Goal: Information Seeking & Learning: Understand process/instructions

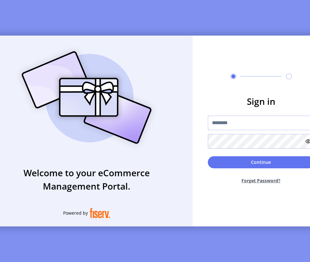
type input "**********"
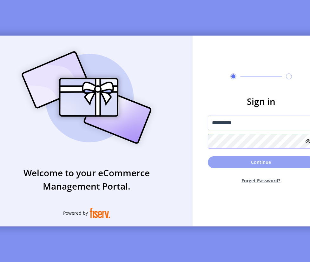
click at [241, 167] on button "Continue" at bounding box center [261, 162] width 107 height 12
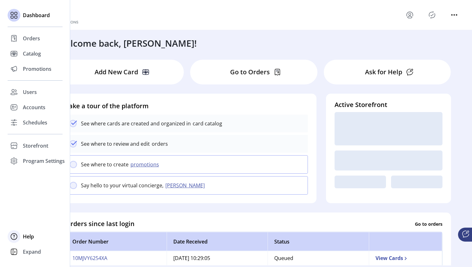
click at [12, 237] on icon at bounding box center [14, 237] width 10 height 10
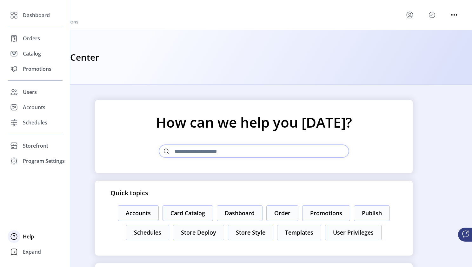
click at [32, 237] on span "Help" at bounding box center [28, 237] width 11 height 8
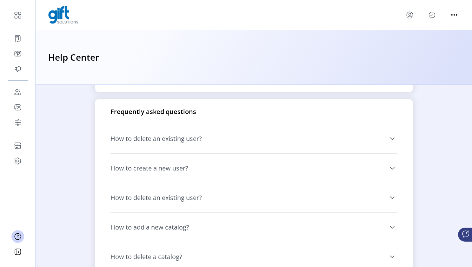
scroll to position [452, 0]
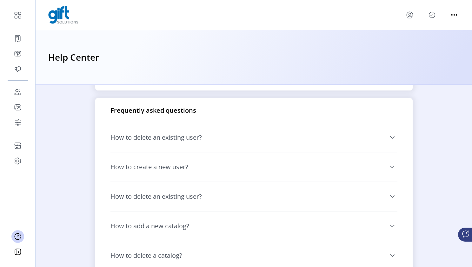
click at [194, 141] on span "How to delete an existing user?" at bounding box center [157, 137] width 92 height 6
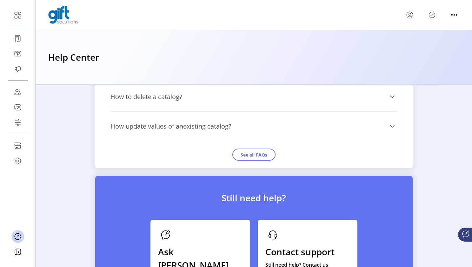
scroll to position [636, 0]
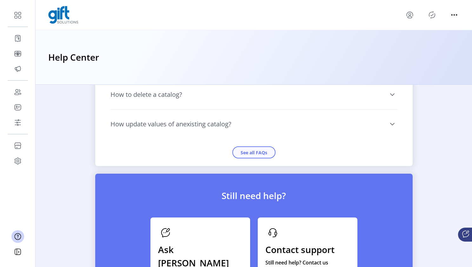
click at [255, 159] on button "See all FAQs" at bounding box center [254, 152] width 43 height 12
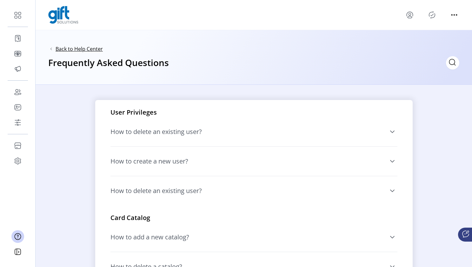
click at [96, 50] on span "Back to Help Center" at bounding box center [79, 49] width 47 height 8
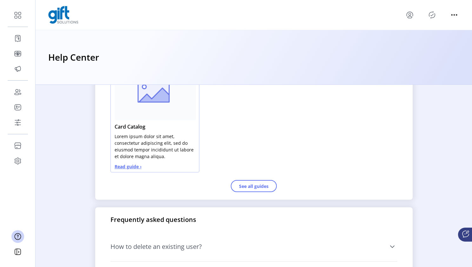
scroll to position [342, 0]
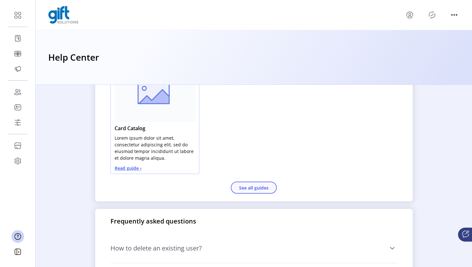
click at [249, 194] on button "See all guides" at bounding box center [254, 188] width 46 height 12
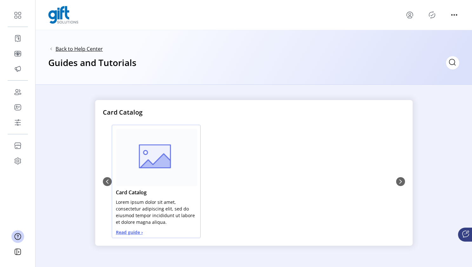
click at [69, 47] on span "Back to Help Center" at bounding box center [79, 49] width 47 height 8
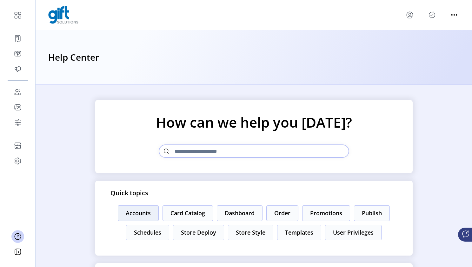
click at [154, 216] on button "Accounts" at bounding box center [138, 214] width 41 height 16
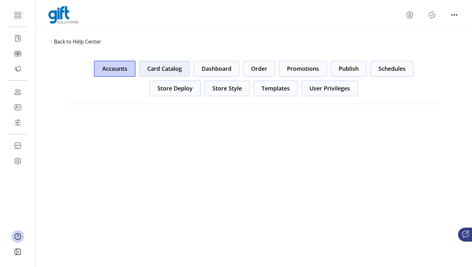
click at [159, 68] on button "Card Catalog" at bounding box center [164, 69] width 51 height 16
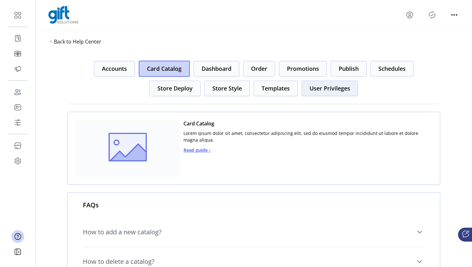
click at [310, 87] on button "User Privileges" at bounding box center [330, 89] width 57 height 16
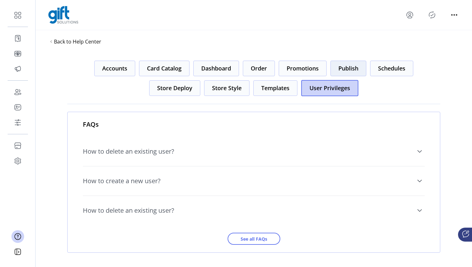
click at [310, 71] on button "Publish" at bounding box center [349, 69] width 36 height 16
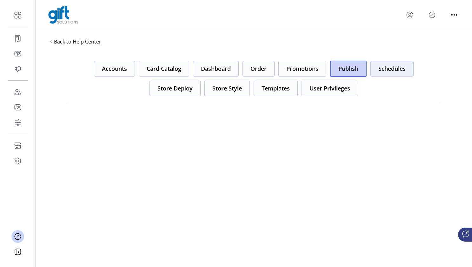
click at [310, 72] on button "Schedules" at bounding box center [392, 69] width 43 height 16
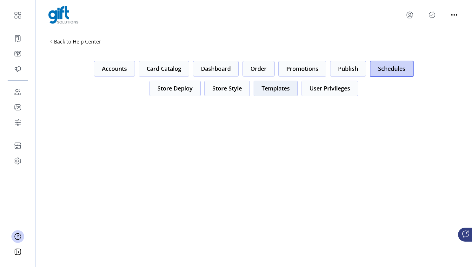
click at [286, 92] on button "Templates" at bounding box center [276, 89] width 44 height 16
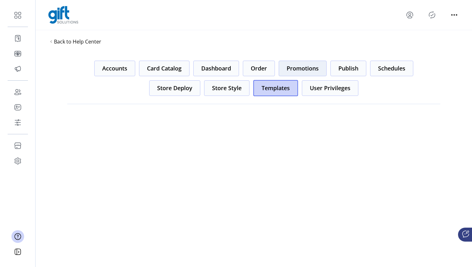
click at [310, 71] on button "Promotions" at bounding box center [303, 69] width 48 height 16
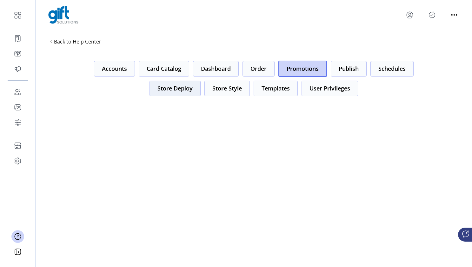
click at [164, 90] on button "Store Deploy" at bounding box center [175, 89] width 51 height 16
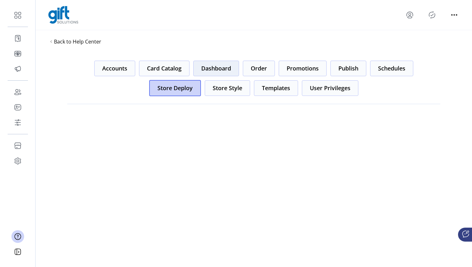
click at [211, 71] on button "Dashboard" at bounding box center [217, 69] width 46 height 16
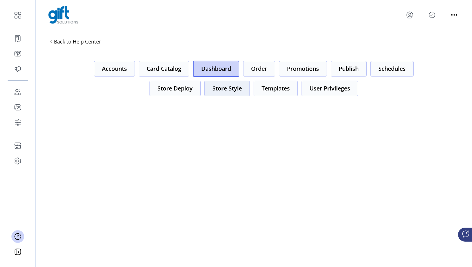
click at [221, 88] on button "Store Style" at bounding box center [227, 89] width 45 height 16
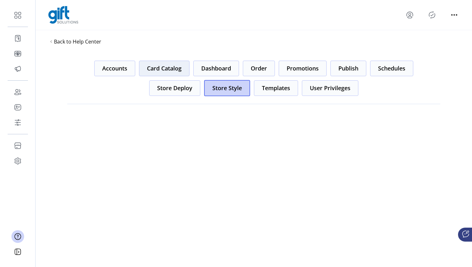
click at [158, 70] on button "Card Catalog" at bounding box center [164, 69] width 51 height 16
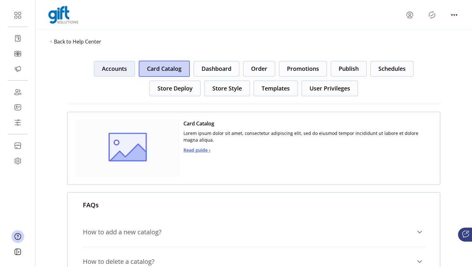
click at [109, 67] on button "Accounts" at bounding box center [114, 69] width 41 height 16
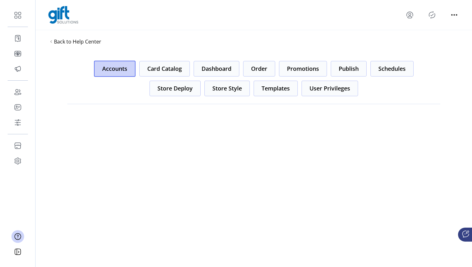
click at [187, 39] on div "Back to Help Center" at bounding box center [254, 41] width 437 height 23
click at [310, 89] on button "User Privileges" at bounding box center [330, 89] width 57 height 16
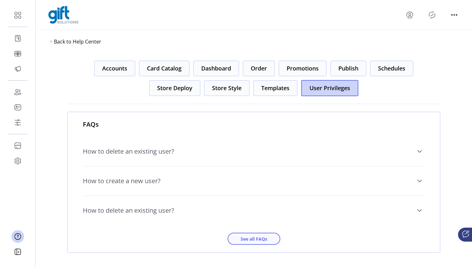
click at [247, 239] on span "See all FAQs" at bounding box center [254, 239] width 36 height 7
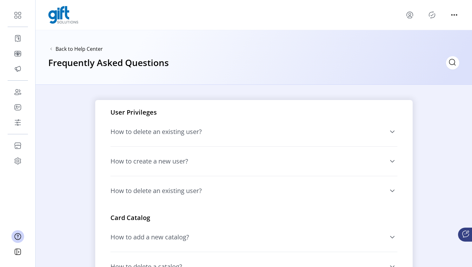
click at [310, 60] on div "Back to Help Center Frequently Asked Questions" at bounding box center [254, 57] width 437 height 55
click at [310, 62] on input "text" at bounding box center [396, 62] width 127 height 13
type input "**********"
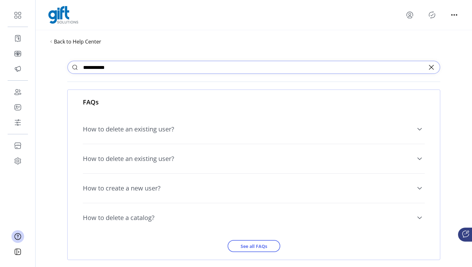
click at [149, 128] on span "How to delete an existing user?" at bounding box center [129, 129] width 92 height 6
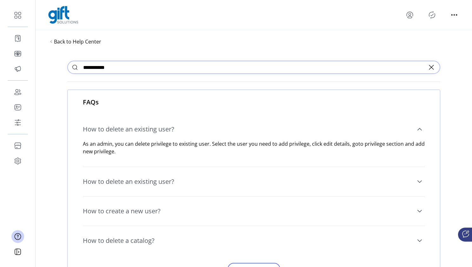
click at [139, 181] on span "How to delete an existing user?" at bounding box center [129, 182] width 92 height 6
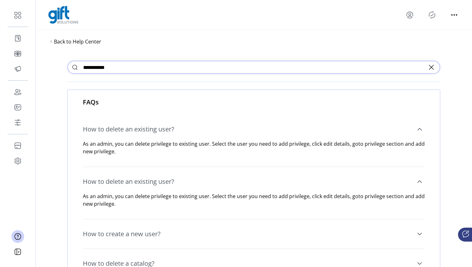
click at [133, 233] on span "How to create a new user?" at bounding box center [122, 234] width 78 height 6
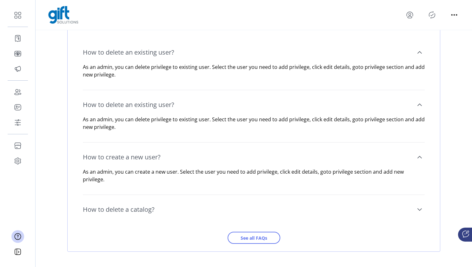
scroll to position [77, 0]
click at [132, 213] on span "How to delete a catalog?" at bounding box center [119, 210] width 72 height 6
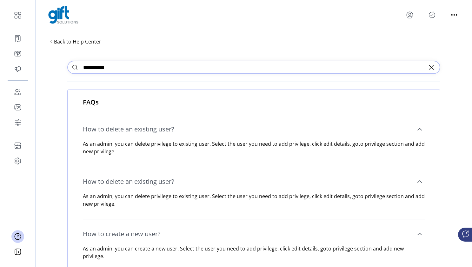
scroll to position [0, 0]
click at [146, 67] on input "**********" at bounding box center [253, 67] width 373 height 13
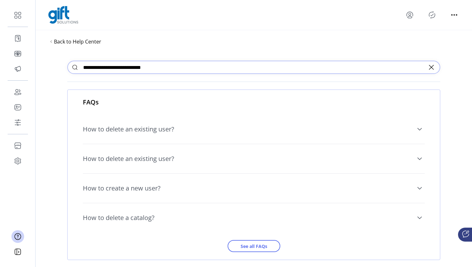
type input "**********"
